Goal: Task Accomplishment & Management: Complete application form

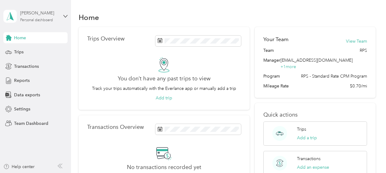
click at [39, 17] on div "[PERSON_NAME] Personal dashboard" at bounding box center [39, 16] width 38 height 12
click at [36, 50] on div "Team dashboard" at bounding box center [25, 50] width 33 height 6
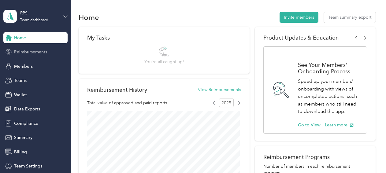
click at [31, 52] on span "Reimbursements" at bounding box center [30, 52] width 33 height 6
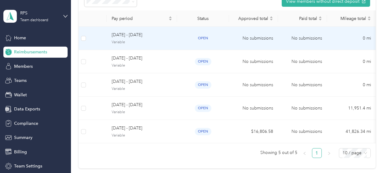
scroll to position [64, 0]
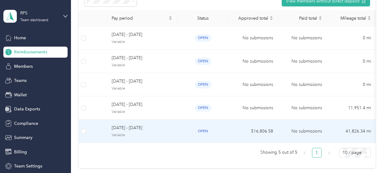
click at [211, 132] on div "open" at bounding box center [203, 130] width 42 height 7
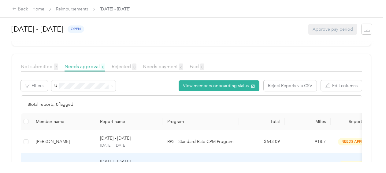
scroll to position [97, 0]
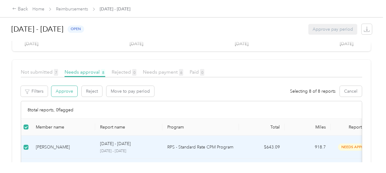
click at [67, 92] on button "Approve" at bounding box center [64, 91] width 26 height 11
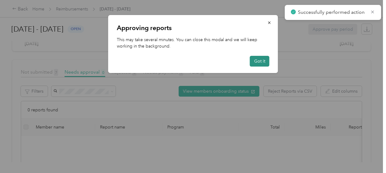
click at [261, 62] on button "Got it" at bounding box center [260, 61] width 20 height 11
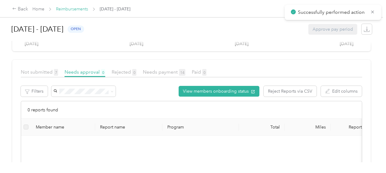
click at [75, 8] on link "Reimbursements" at bounding box center [72, 8] width 32 height 5
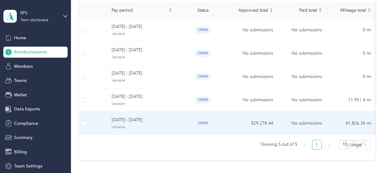
scroll to position [74, 0]
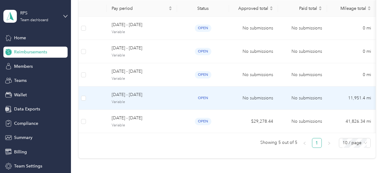
click at [180, 97] on td "open" at bounding box center [203, 97] width 52 height 23
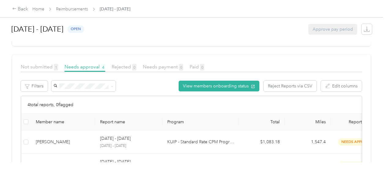
scroll to position [103, 0]
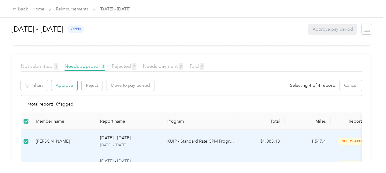
click at [66, 86] on button "Approve" at bounding box center [64, 85] width 26 height 11
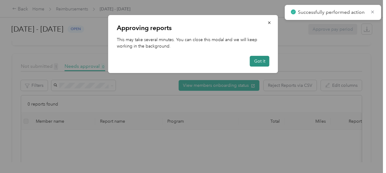
click at [260, 61] on button "Got it" at bounding box center [260, 61] width 20 height 11
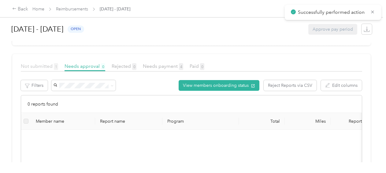
click at [28, 67] on span "Not submitted 1" at bounding box center [39, 66] width 37 height 6
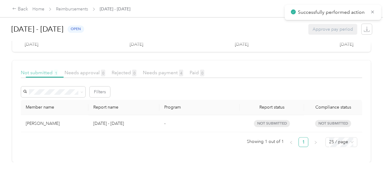
scroll to position [100, 0]
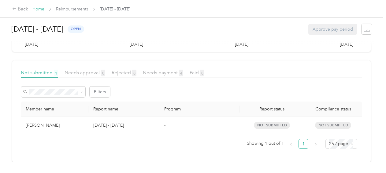
click at [36, 9] on link "Home" at bounding box center [38, 8] width 12 height 5
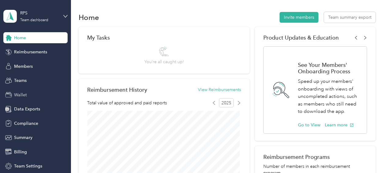
click at [19, 93] on span "Wallet" at bounding box center [20, 95] width 13 height 6
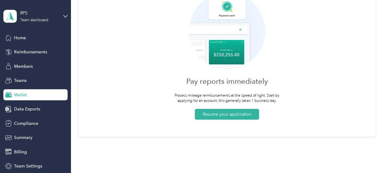
scroll to position [53, 0]
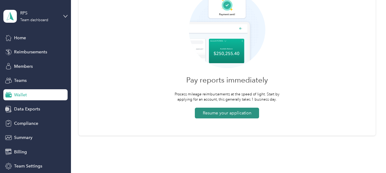
click at [212, 115] on button "Resume your application" at bounding box center [227, 112] width 64 height 11
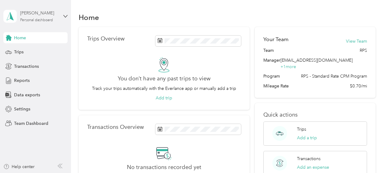
drag, startPoint x: 0, startPoint y: 0, endPoint x: 37, endPoint y: 18, distance: 41.2
click at [37, 18] on div "[PERSON_NAME] Personal dashboard" at bounding box center [39, 16] width 38 height 12
click at [31, 53] on div "Team dashboard Personal dashboard Log out" at bounding box center [68, 62] width 120 height 39
click at [63, 13] on div "[PERSON_NAME] Personal dashboard" at bounding box center [35, 16] width 64 height 21
click at [27, 50] on div "Team dashboard" at bounding box center [25, 50] width 33 height 6
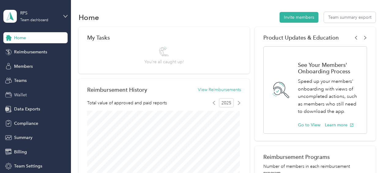
click at [18, 93] on span "Wallet" at bounding box center [20, 95] width 13 height 6
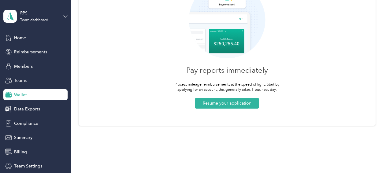
scroll to position [68, 0]
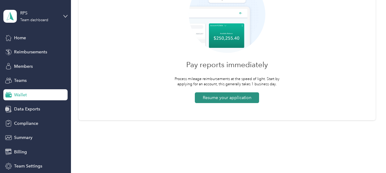
click at [227, 97] on button "Resume your application" at bounding box center [227, 97] width 64 height 11
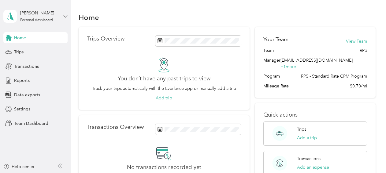
click at [65, 14] on icon at bounding box center [65, 16] width 4 height 4
click at [27, 78] on div "Log out" at bounding box center [21, 78] width 24 height 6
